Goal: Task Accomplishment & Management: Manage account settings

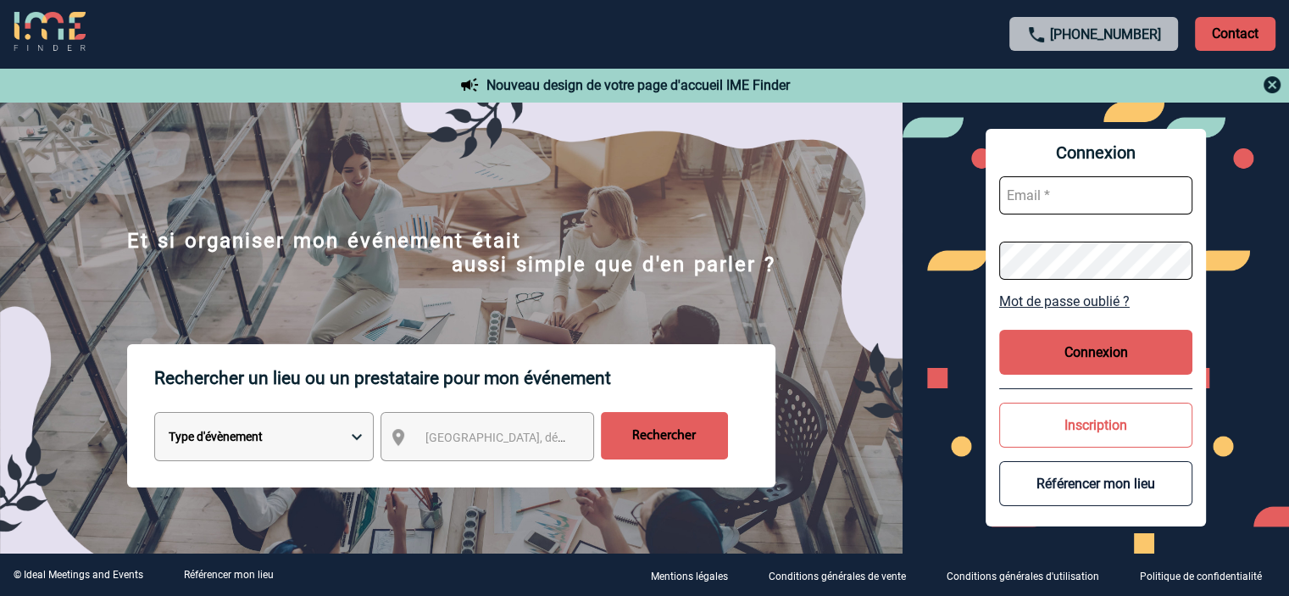
type input "[EMAIL_ADDRESS][DOMAIN_NAME]"
click at [1099, 342] on button "Connexion" at bounding box center [1095, 352] width 193 height 45
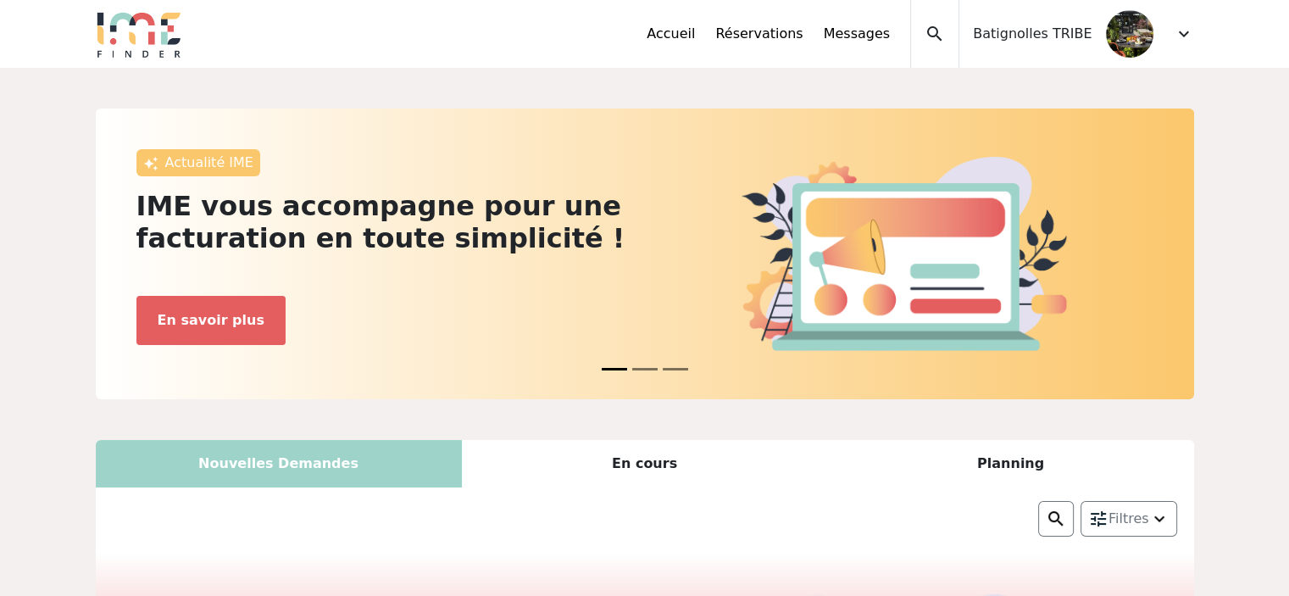
click at [1158, 41] on div "Accueil Réservations Messages Mes données personnelles Données société Mes étab…" at bounding box center [920, 34] width 547 height 68
click at [1182, 31] on span "expand_more" at bounding box center [1184, 34] width 20 height 20
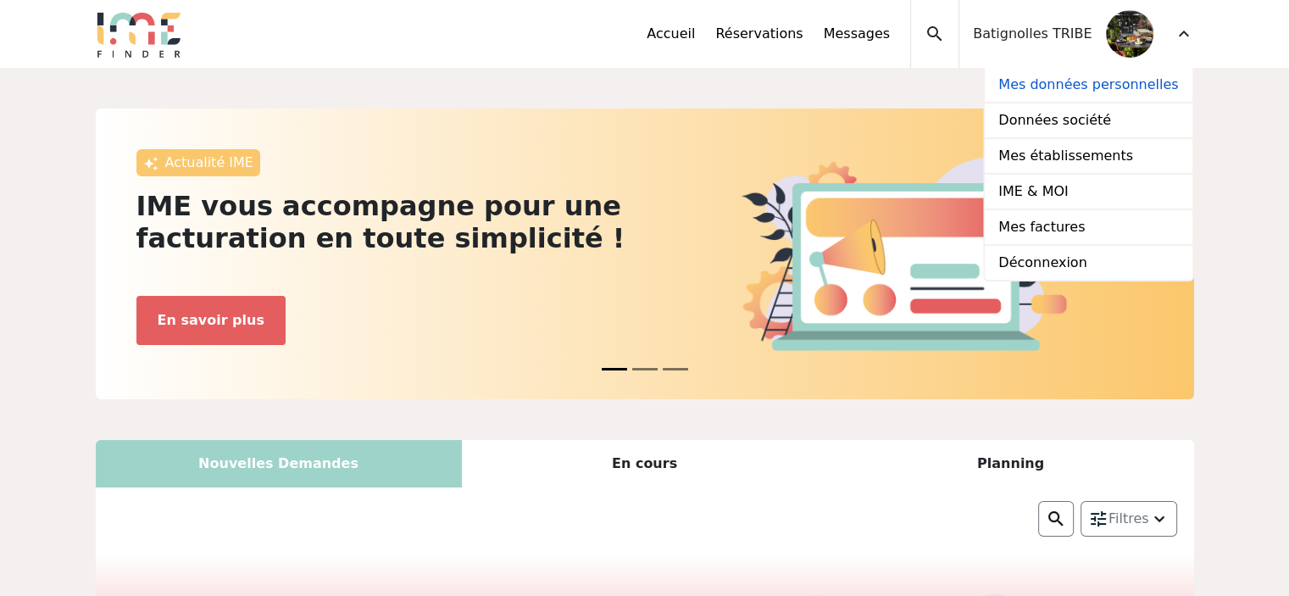
click at [1111, 88] on link "Mes données personnelles" at bounding box center [1088, 86] width 207 height 36
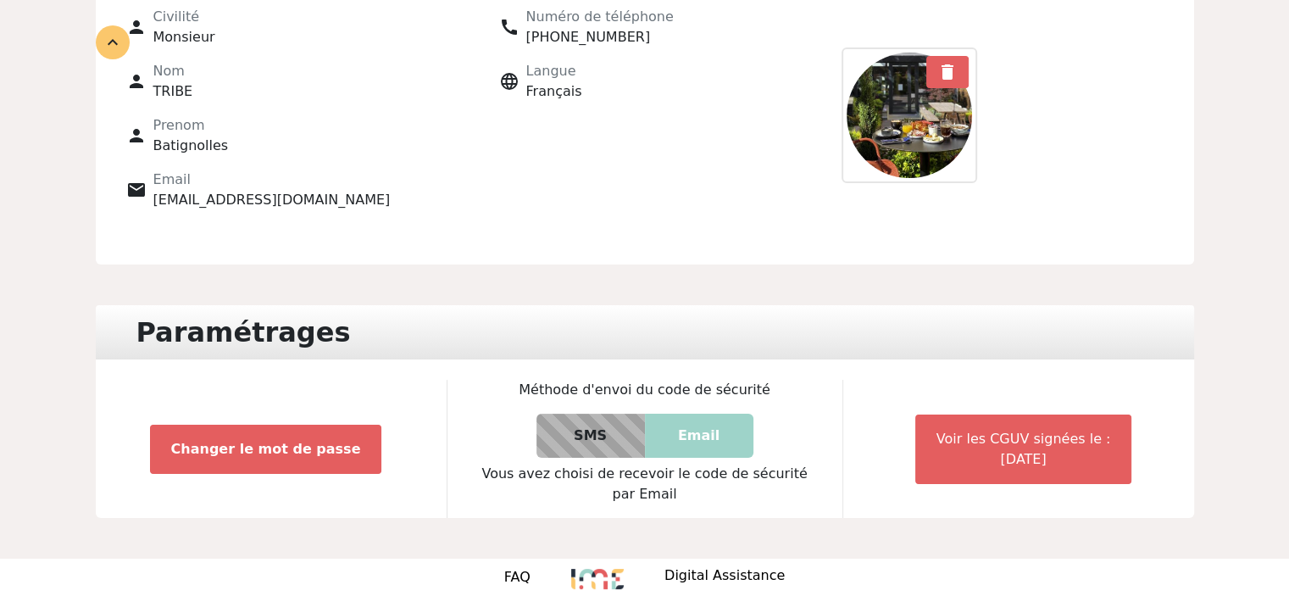
scroll to position [292, 0]
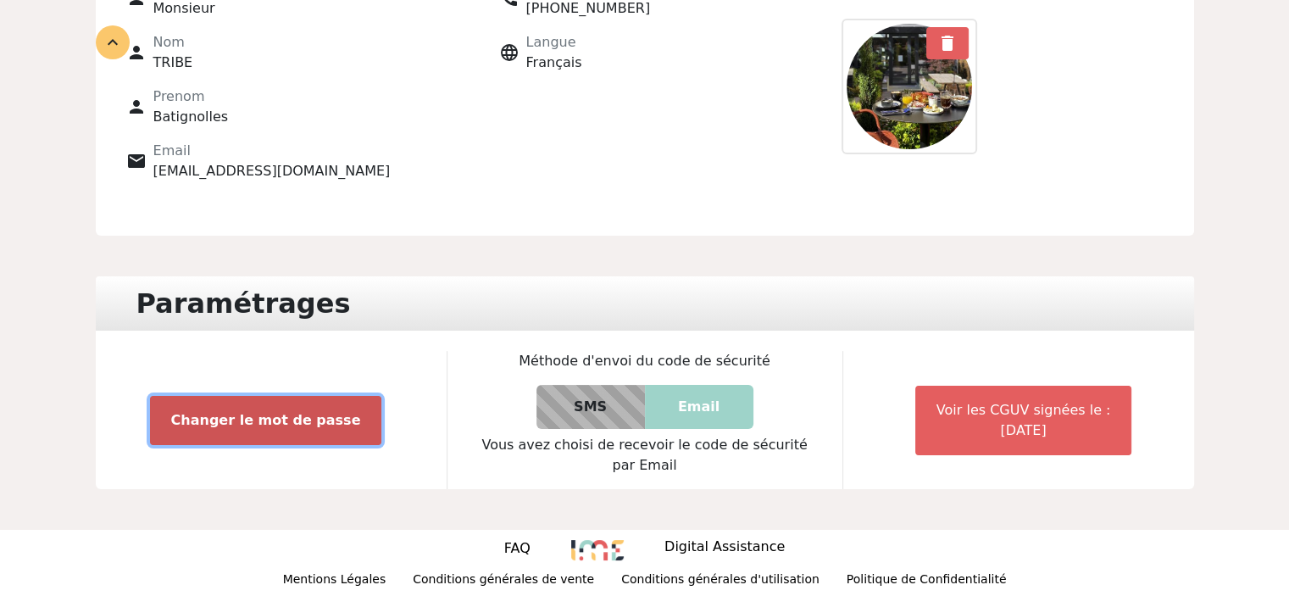
click at [284, 425] on button "Changer le mot de passe" at bounding box center [266, 420] width 232 height 49
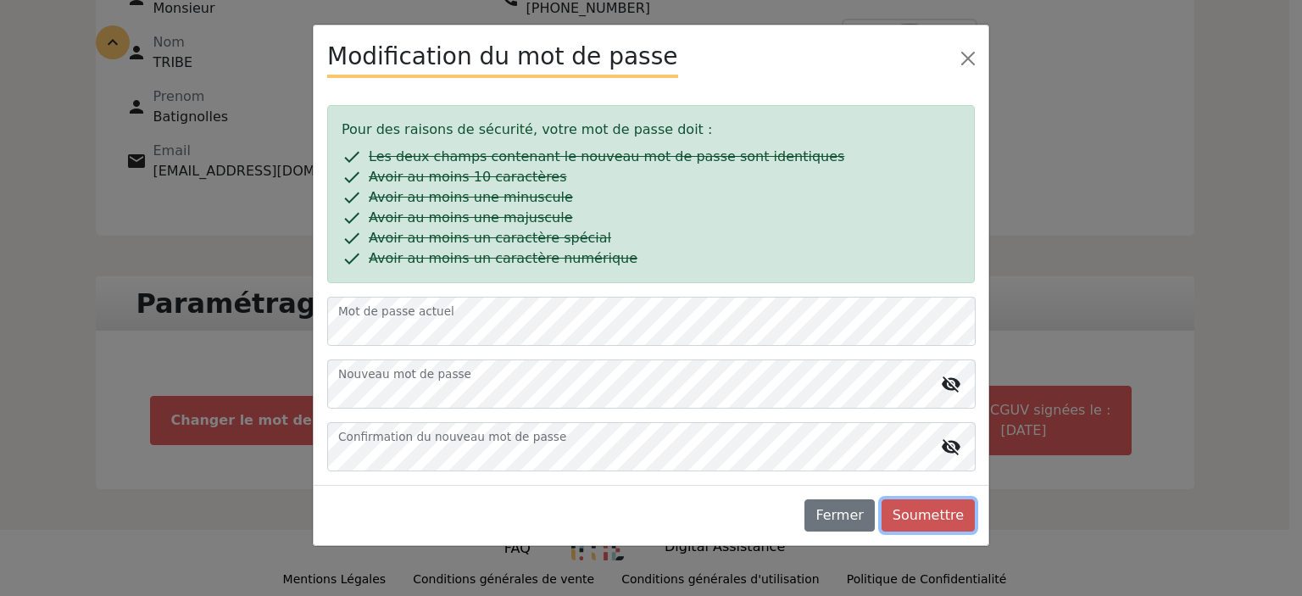
click at [937, 512] on button "Soumettre" at bounding box center [927, 515] width 93 height 32
